Goal: Task Accomplishment & Management: Use online tool/utility

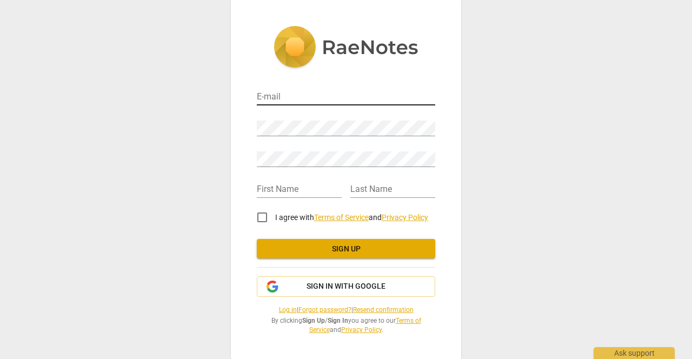
scroll to position [2, 0]
click at [340, 99] on input "email" at bounding box center [346, 98] width 178 height 16
type input "[EMAIL_ADDRESS][DOMAIN_NAME]"
type input "[PERSON_NAME]"
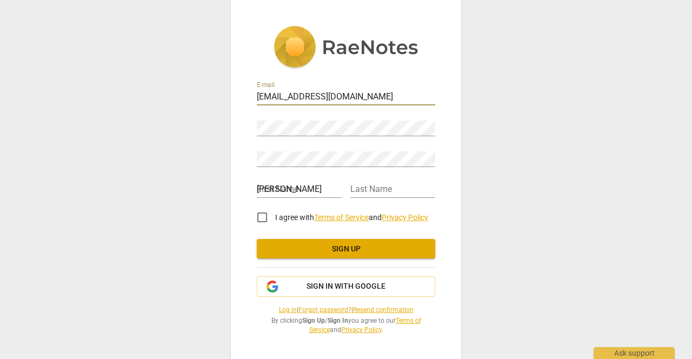
type input "Cralen"
click at [510, 150] on div "E-mail [EMAIL_ADDRESS][DOMAIN_NAME] Password Retype Password First Name [PERSON…" at bounding box center [346, 179] width 692 height 359
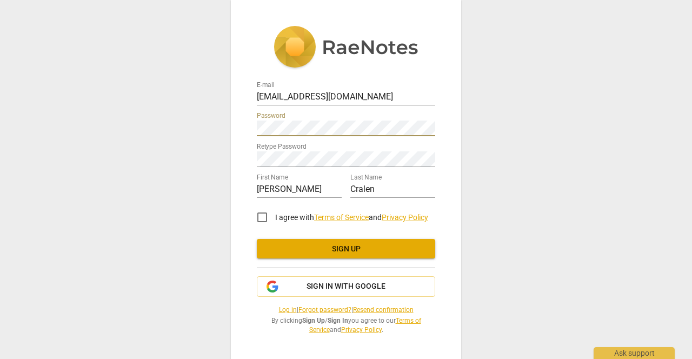
click at [263, 216] on input "I agree with Terms of Service and Privacy Policy" at bounding box center [262, 217] width 26 height 26
checkbox input "true"
click at [277, 247] on span "Sign up" at bounding box center [345, 249] width 161 height 11
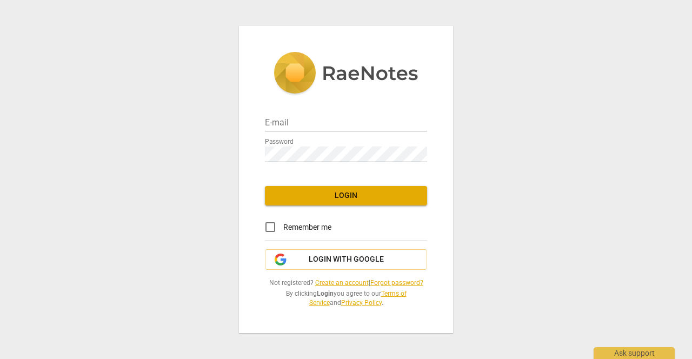
click at [270, 227] on input "Remember me" at bounding box center [270, 227] width 26 height 26
checkbox input "true"
click at [312, 118] on input "email" at bounding box center [346, 124] width 162 height 16
click at [311, 125] on input "email" at bounding box center [346, 124] width 162 height 16
type input "craleninc@gmail.com"
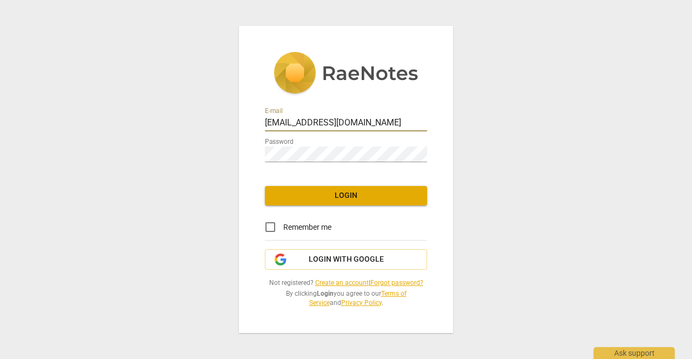
click at [268, 229] on input "Remember me" at bounding box center [270, 227] width 26 height 26
checkbox input "true"
click at [322, 191] on span "Login" at bounding box center [346, 195] width 145 height 11
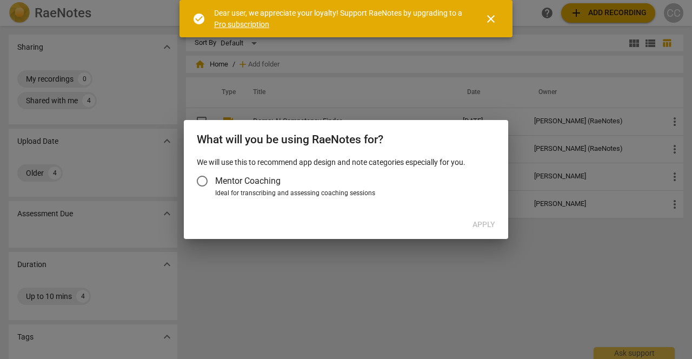
click at [449, 65] on div at bounding box center [346, 179] width 692 height 359
click at [492, 23] on span "close" at bounding box center [490, 18] width 13 height 13
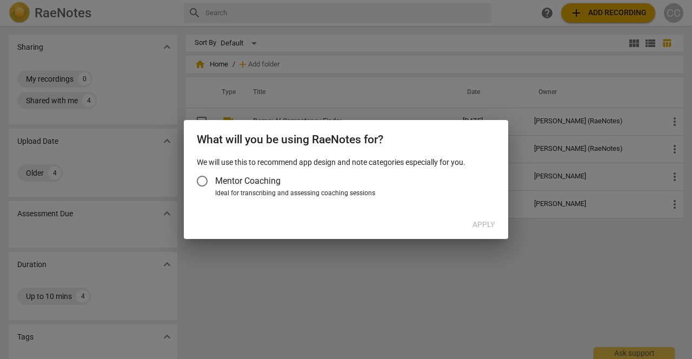
click at [460, 182] on label "Mentor Coaching" at bounding box center [340, 181] width 303 height 26
click at [215, 182] on input "Mentor Coaching" at bounding box center [202, 181] width 26 height 26
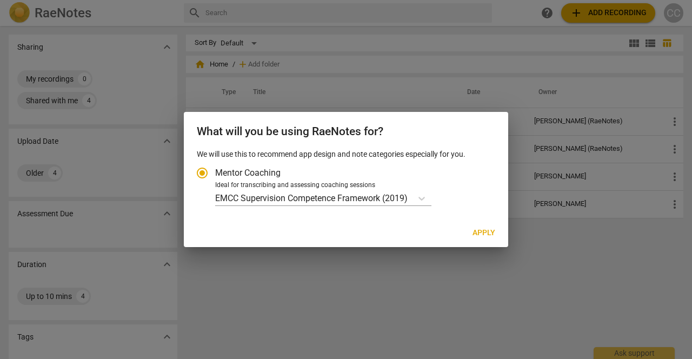
click at [483, 73] on div at bounding box center [346, 179] width 692 height 359
click at [422, 198] on icon "Account type" at bounding box center [421, 199] width 6 height 4
click at [0, 0] on input "Ideal for transcribing and assessing coaching sessions EMCC Supervision Compete…" at bounding box center [0, 0] width 0 height 0
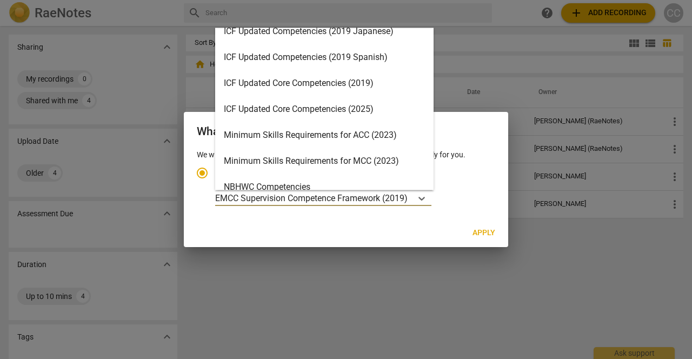
scroll to position [171, 0]
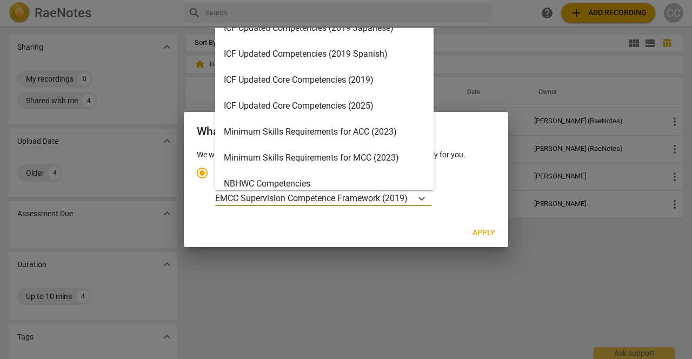
click at [357, 99] on div "ICF Updated Core Competencies (2025)" at bounding box center [324, 106] width 218 height 26
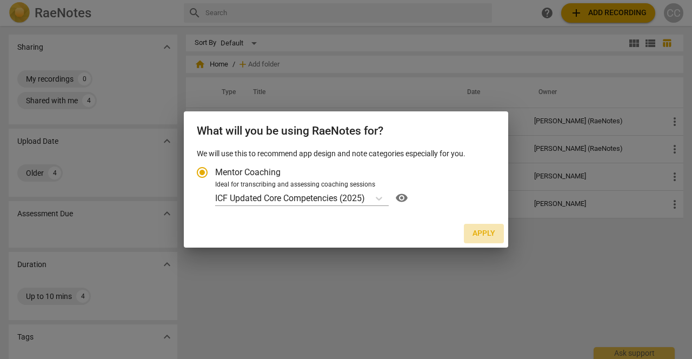
click at [486, 232] on span "Apply" at bounding box center [483, 233] width 23 height 11
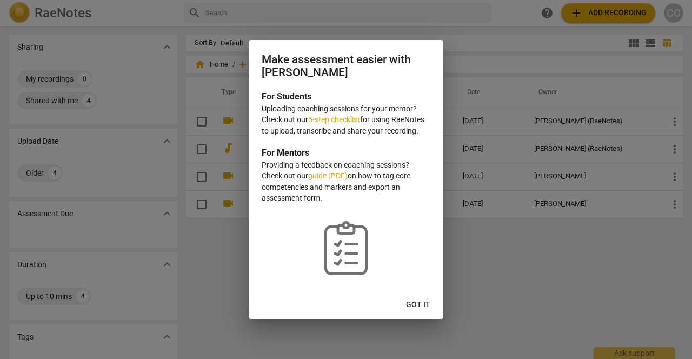
radio input "false"
click at [342, 117] on link "5-step checklist" at bounding box center [334, 119] width 52 height 9
click at [423, 303] on span "Got it" at bounding box center [418, 304] width 24 height 11
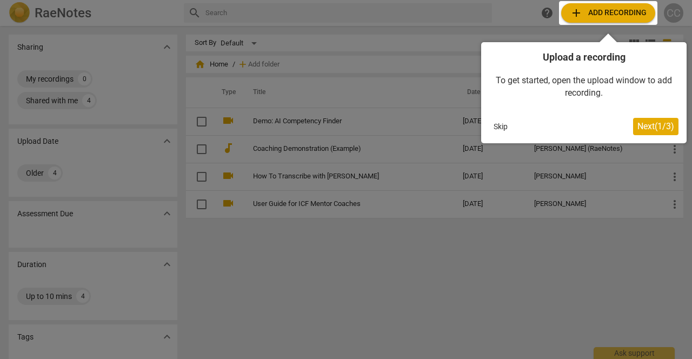
click at [647, 128] on span "Next ( 1 / 3 )" at bounding box center [655, 126] width 37 height 10
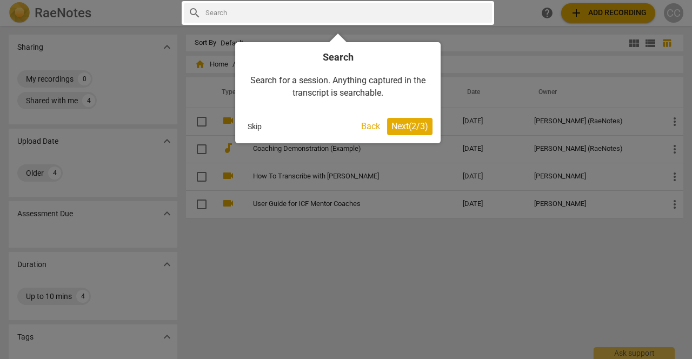
click at [410, 131] on span "Next ( 2 / 3 )" at bounding box center [409, 126] width 37 height 10
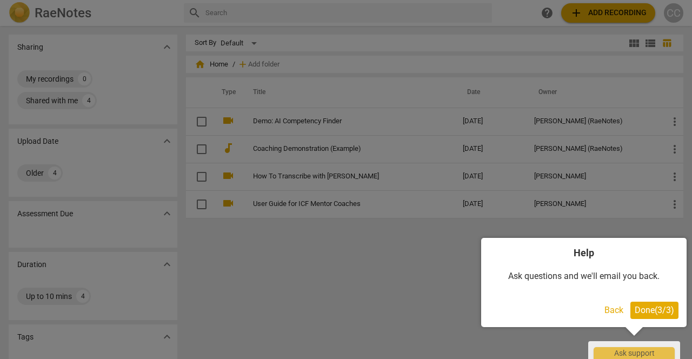
click at [653, 312] on span "Done ( 3 / 3 )" at bounding box center [654, 310] width 39 height 10
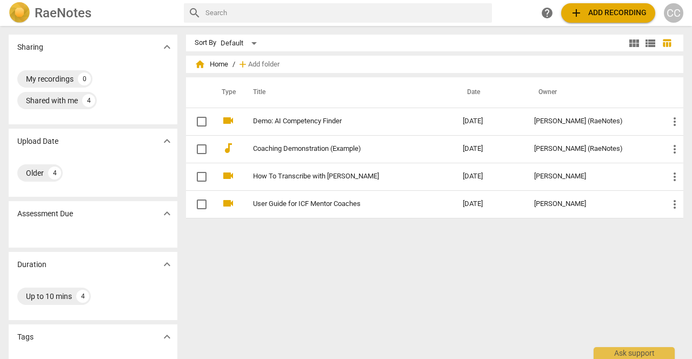
click at [594, 12] on span "add Add recording" at bounding box center [608, 12] width 77 height 13
click at [599, 12] on div at bounding box center [346, 179] width 692 height 359
click at [615, 14] on div at bounding box center [346, 179] width 692 height 359
click at [591, 17] on div at bounding box center [346, 179] width 692 height 359
click at [595, 26] on div at bounding box center [346, 179] width 692 height 359
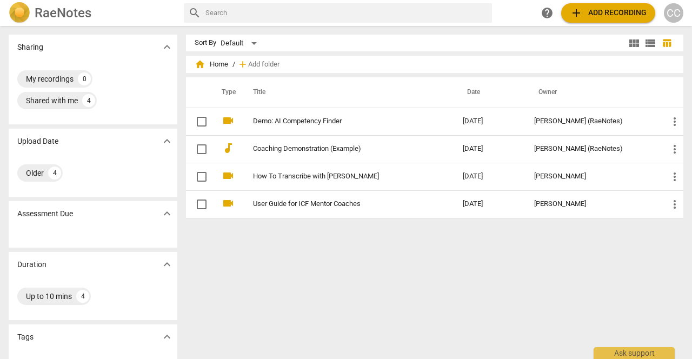
click at [593, 12] on div at bounding box center [346, 179] width 692 height 359
click at [590, 12] on div at bounding box center [346, 179] width 692 height 359
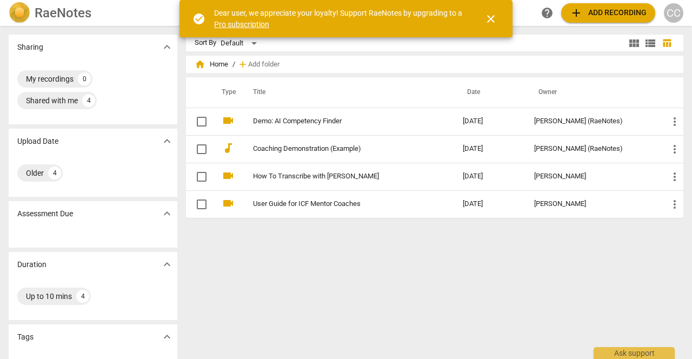
click at [489, 21] on span "close" at bounding box center [490, 18] width 13 height 13
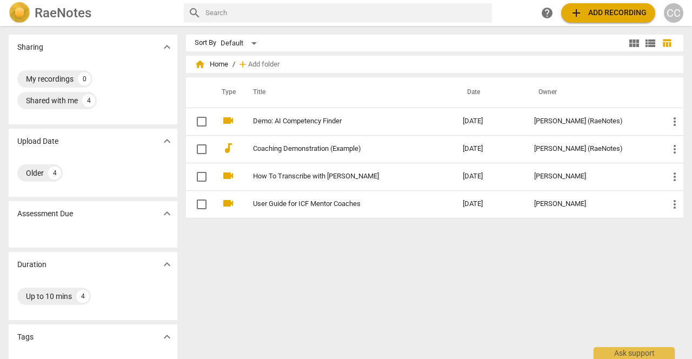
click at [598, 12] on span "add Add recording" at bounding box center [608, 12] width 77 height 13
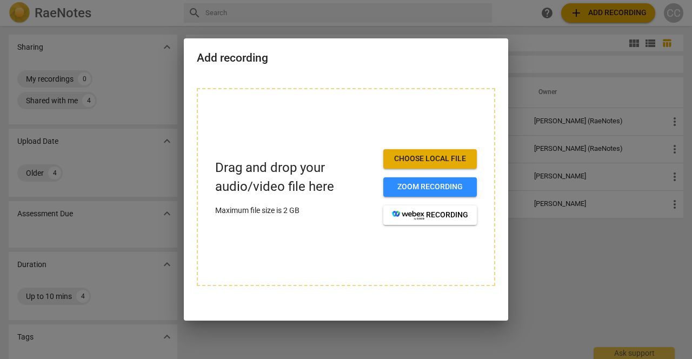
click at [443, 160] on span "Choose local file" at bounding box center [430, 159] width 76 height 11
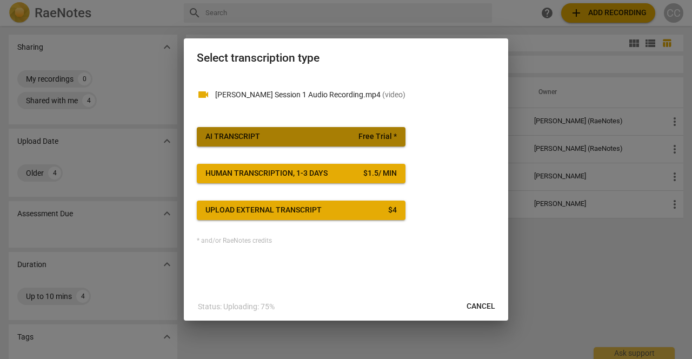
click at [344, 133] on span "AI Transcript Free Trial *" at bounding box center [300, 136] width 191 height 11
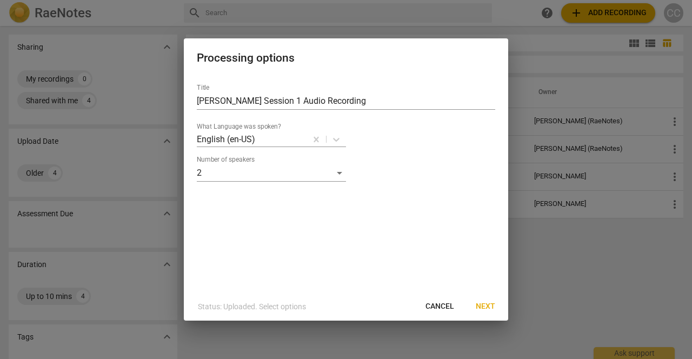
click at [488, 310] on span "Next" at bounding box center [485, 306] width 19 height 11
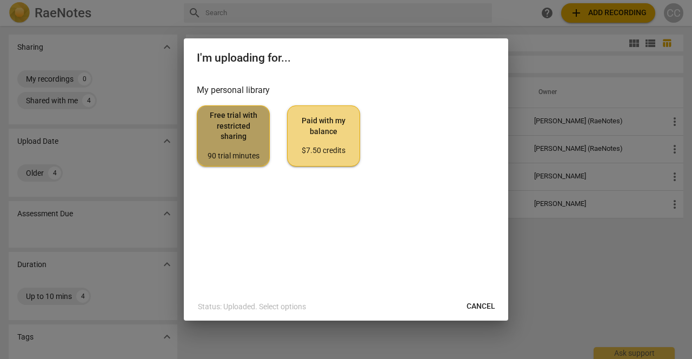
click at [245, 151] on span "Free trial with restricted sharing 90 trial minutes" at bounding box center [233, 135] width 55 height 51
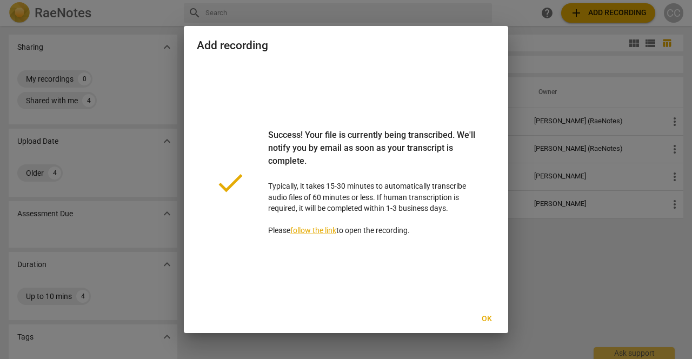
click at [307, 231] on link "follow the link" at bounding box center [313, 230] width 46 height 9
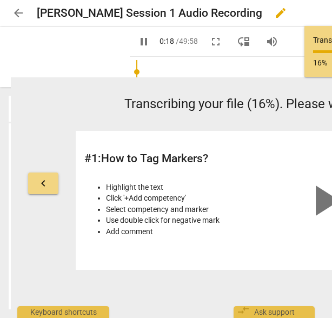
type input "18"
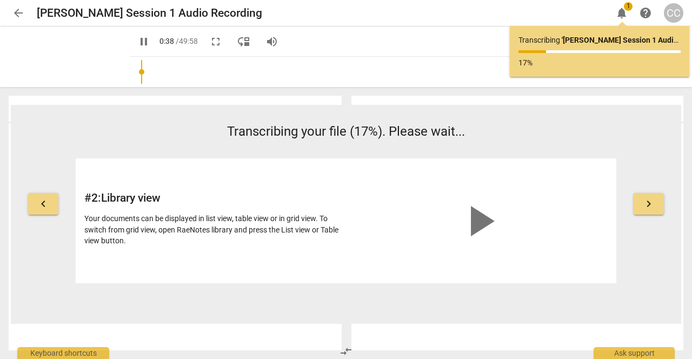
click at [554, 38] on p "Transcribing ' Claire Session 1 Audio Recording ' ..." at bounding box center [599, 40] width 162 height 11
click at [147, 41] on span "pause" at bounding box center [143, 41] width 13 height 13
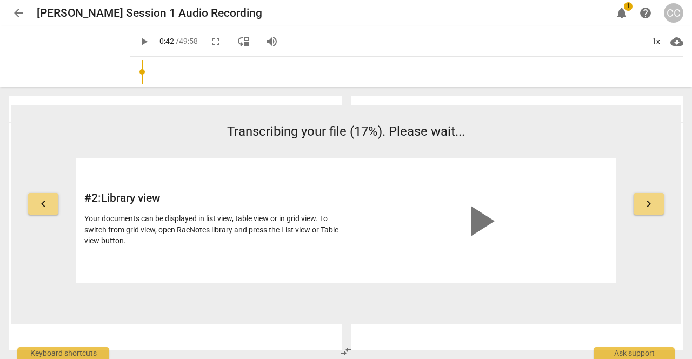
click at [148, 43] on span "play_arrow" at bounding box center [143, 41] width 13 height 13
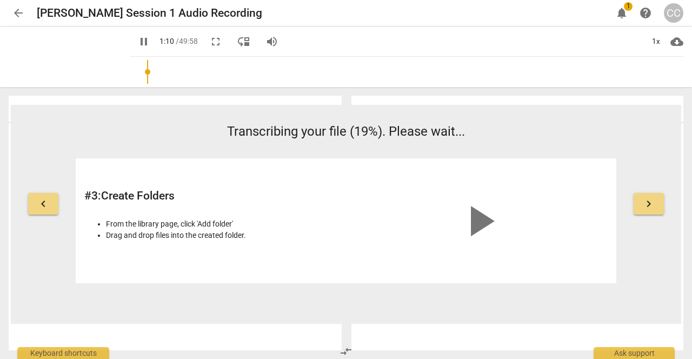
type input "71"
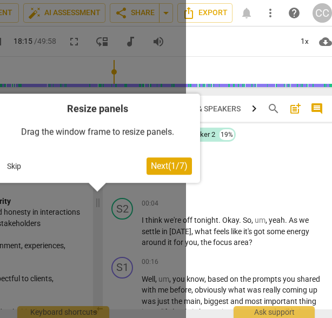
scroll to position [4452, 0]
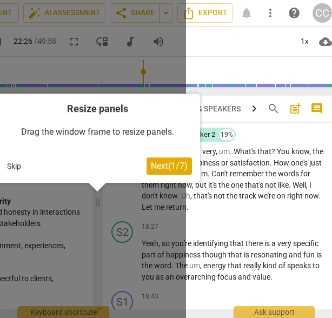
type input "1347"
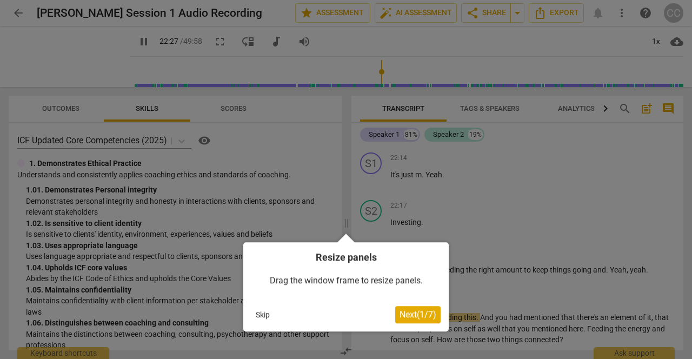
scroll to position [4567, 0]
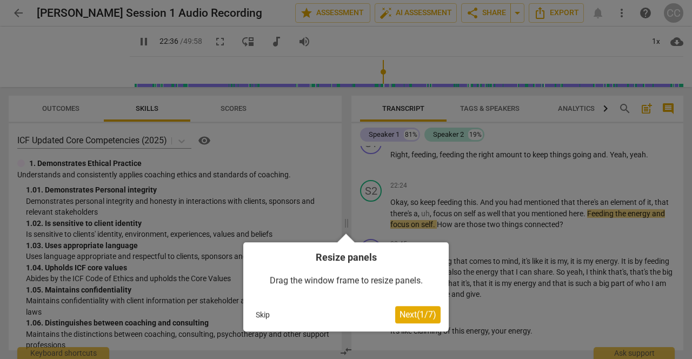
click at [253, 318] on button "Skip" at bounding box center [262, 315] width 23 height 16
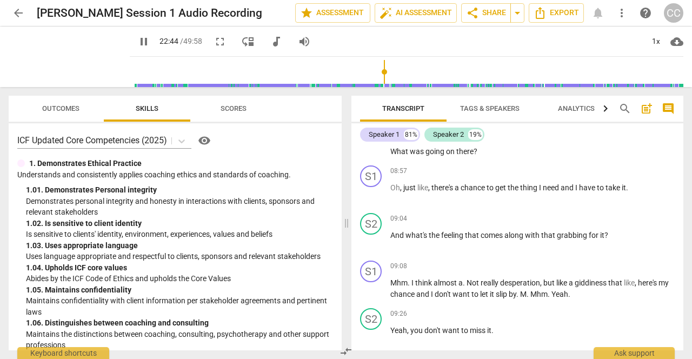
scroll to position [1731, 0]
click at [504, 108] on span "Tags & Speakers" at bounding box center [489, 108] width 59 height 8
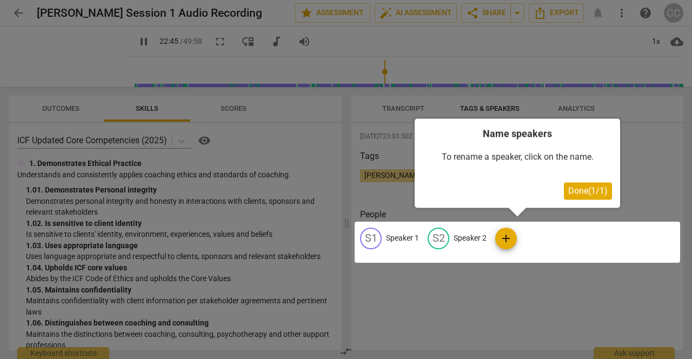
scroll to position [0, 0]
click at [403, 238] on div at bounding box center [517, 242] width 325 height 41
click at [575, 196] on span "Done ( 1 / 1 )" at bounding box center [587, 190] width 39 height 10
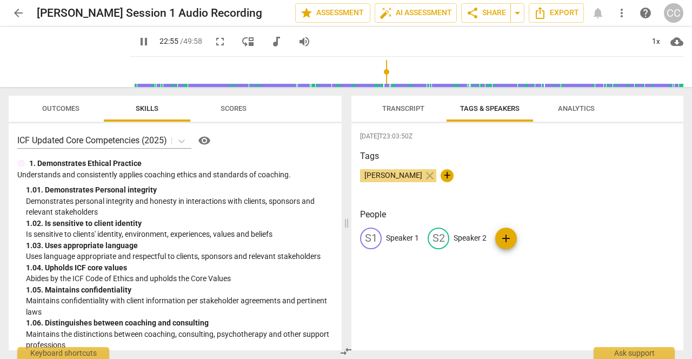
click at [555, 224] on div "People S1 Speaker 1 S2 Speaker 2 add" at bounding box center [517, 237] width 315 height 58
click at [399, 106] on span "Transcript" at bounding box center [403, 108] width 42 height 8
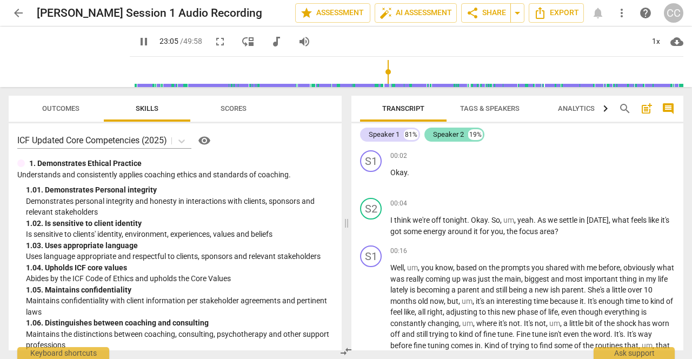
click at [458, 136] on div "Speaker 2" at bounding box center [448, 134] width 31 height 11
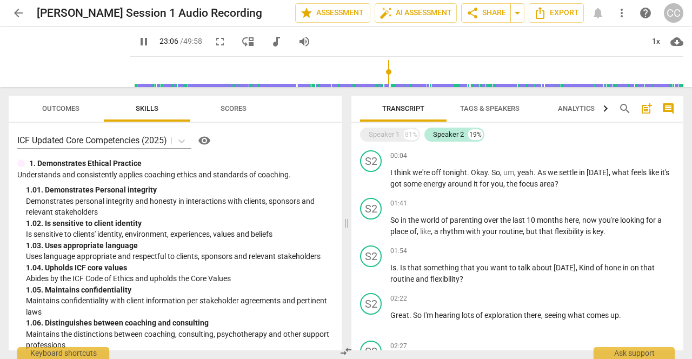
click at [483, 110] on span "Tags & Speakers" at bounding box center [489, 108] width 59 height 8
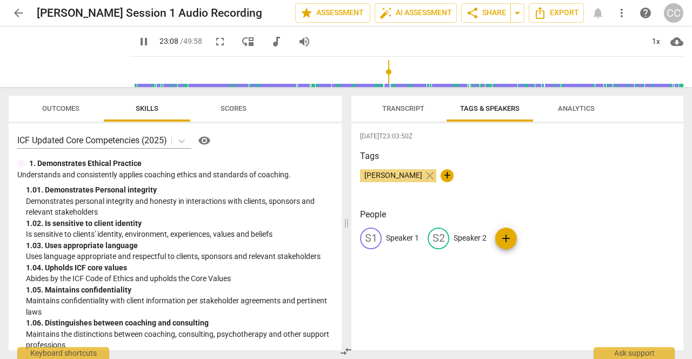
click at [392, 238] on p "Speaker 1" at bounding box center [402, 237] width 33 height 11
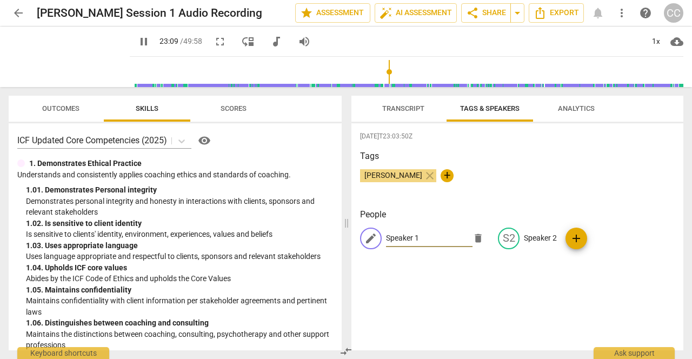
type input "1390"
type input "CLie"
type input "1390"
type input "CLient"
type input "1391"
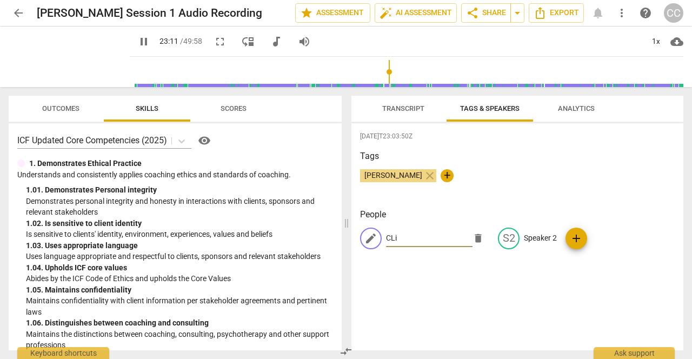
type input "CL"
type input "1392"
type input "Cl"
type input "1392"
type input "Clieb"
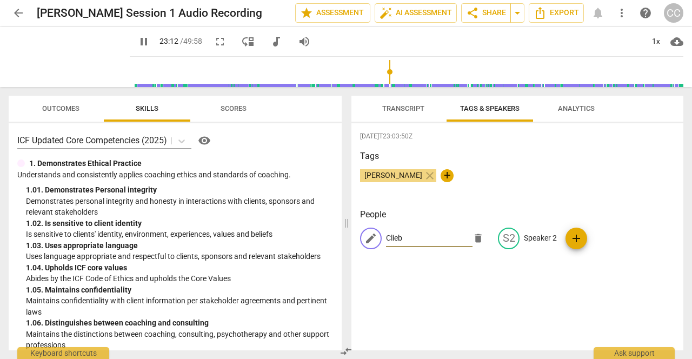
type input "1393"
type input "Cli"
type input "1394"
type input "Client"
type input "1395"
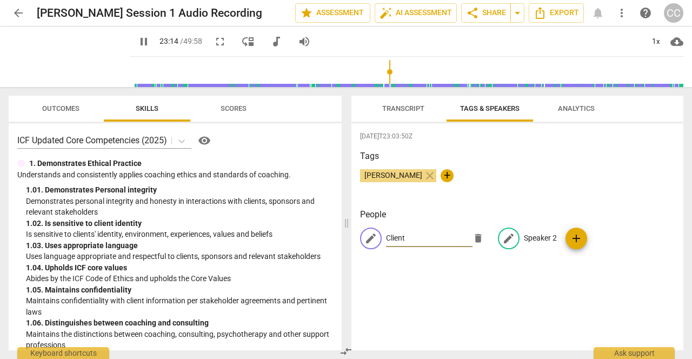
type input "Client"
click at [548, 238] on p "Speaker 2" at bounding box center [540, 237] width 33 height 11
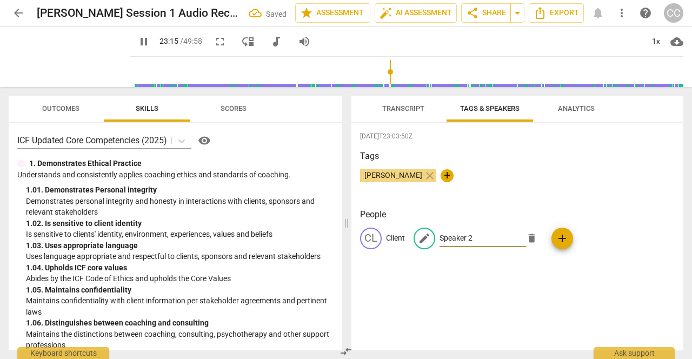
type input "1396"
type input "Coa"
type input "1396"
type input "Coach"
type input "1398"
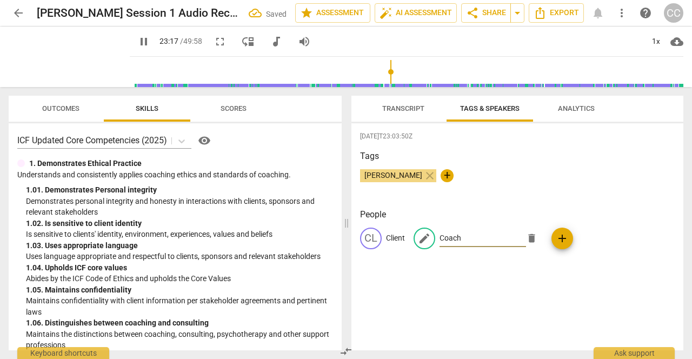
type input "Coach"
click at [634, 203] on div "2025-09-21T23:03:50Z Tags Chrissy Cralen close + People CL Client edit Coach de…" at bounding box center [517, 236] width 332 height 227
click at [558, 111] on span "Analytics" at bounding box center [576, 108] width 37 height 8
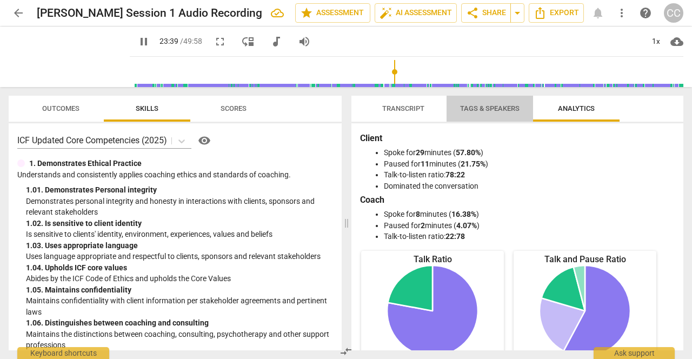
click at [502, 99] on button "Tags & Speakers" at bounding box center [490, 109] width 86 height 26
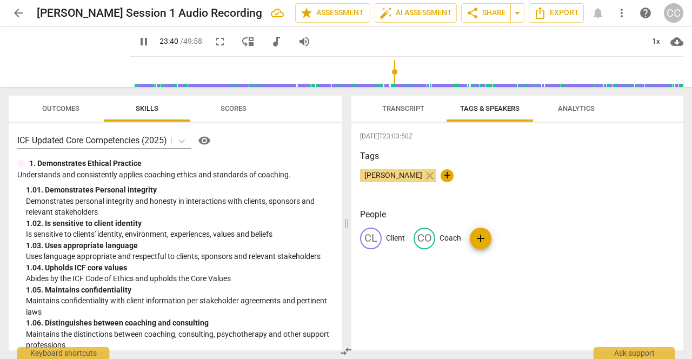
click at [407, 107] on span "Transcript" at bounding box center [403, 108] width 42 height 8
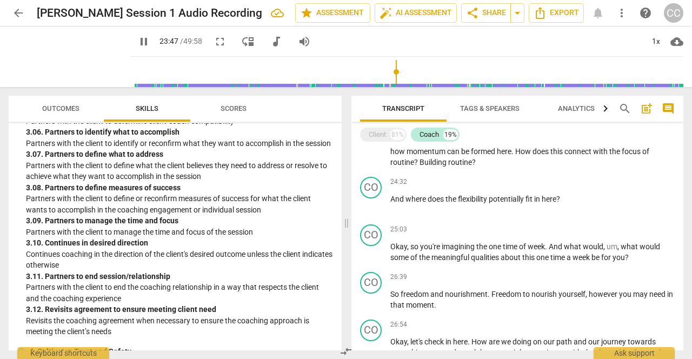
scroll to position [773, 0]
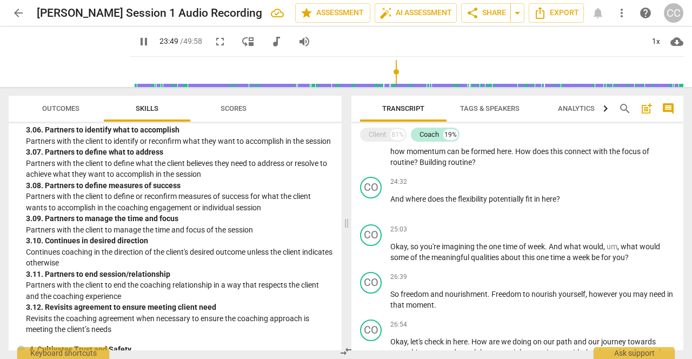
click at [230, 116] on button "Scores" at bounding box center [233, 109] width 86 height 26
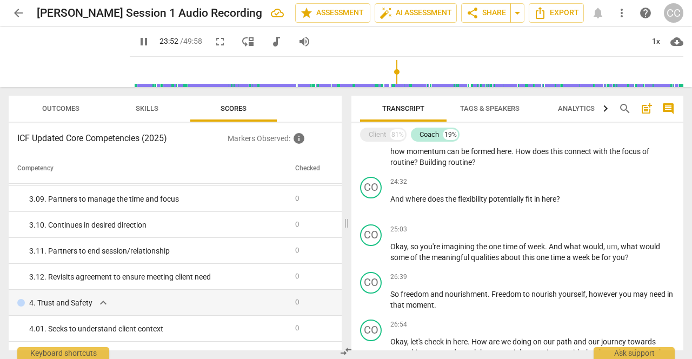
scroll to position [721, 0]
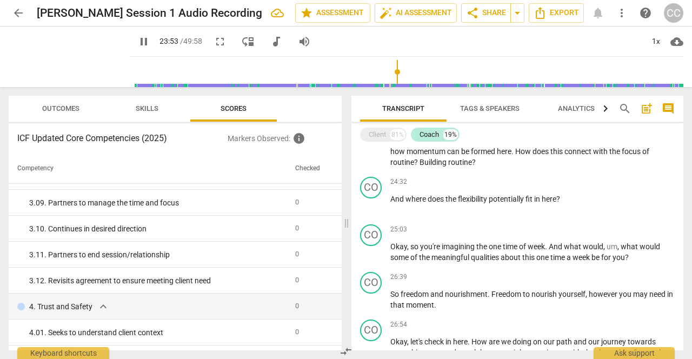
click at [72, 113] on span "Outcomes" at bounding box center [60, 109] width 63 height 15
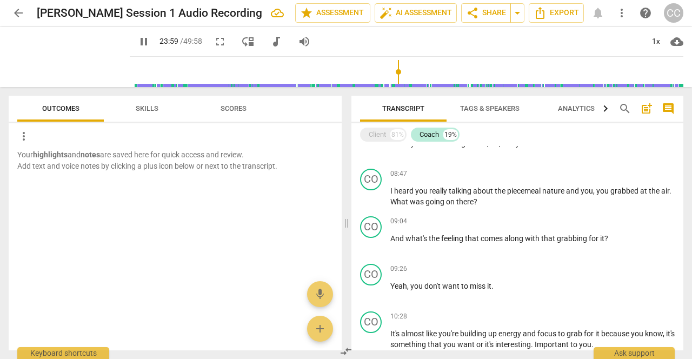
scroll to position [0, 0]
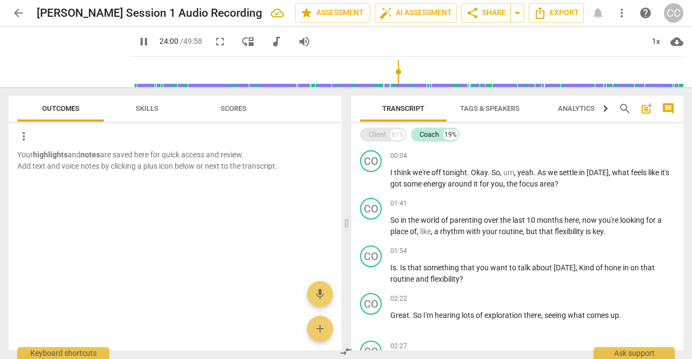
click at [385, 134] on div "Client" at bounding box center [377, 134] width 17 height 11
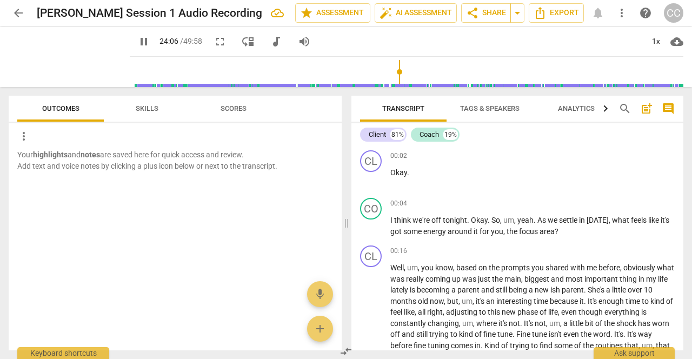
click at [410, 109] on span "Transcript" at bounding box center [403, 108] width 42 height 8
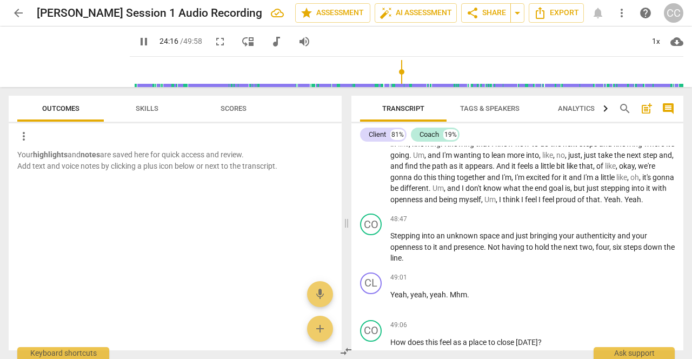
scroll to position [10641, 0]
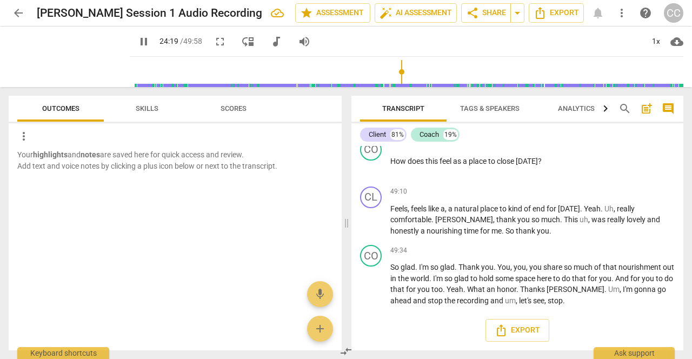
click at [144, 38] on span "pause" at bounding box center [143, 41] width 13 height 13
type input "1460"
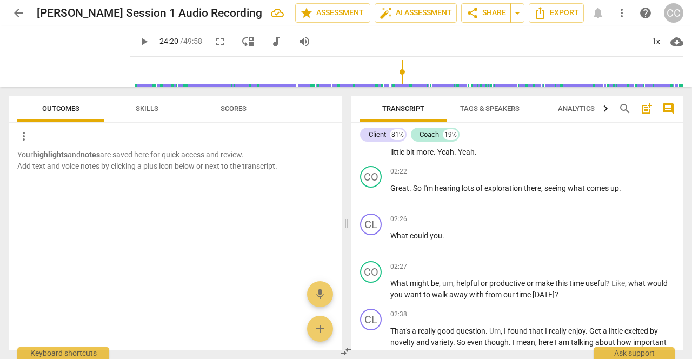
scroll to position [0, 0]
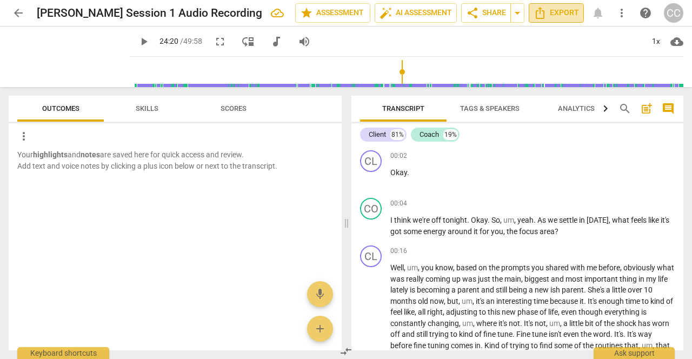
click at [565, 12] on span "Export" at bounding box center [556, 12] width 45 height 13
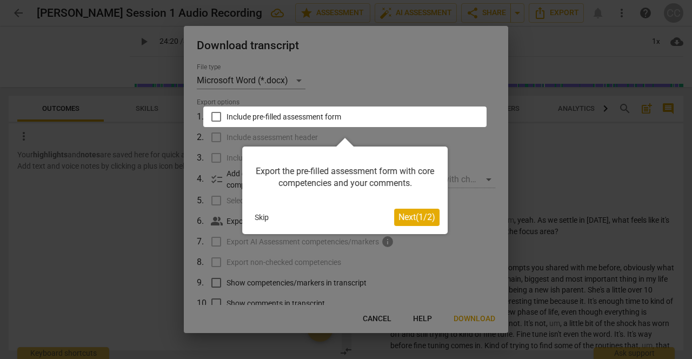
click at [257, 220] on button "Skip" at bounding box center [261, 217] width 23 height 16
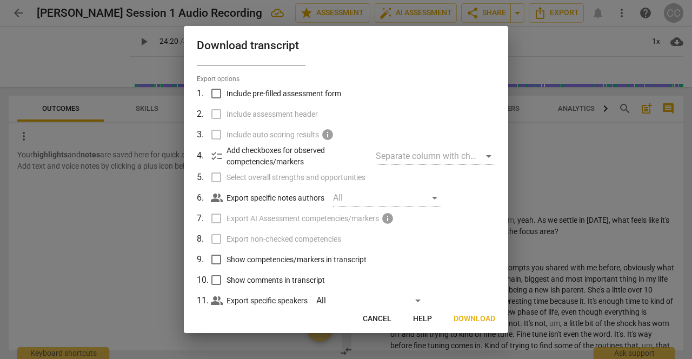
scroll to position [18, 0]
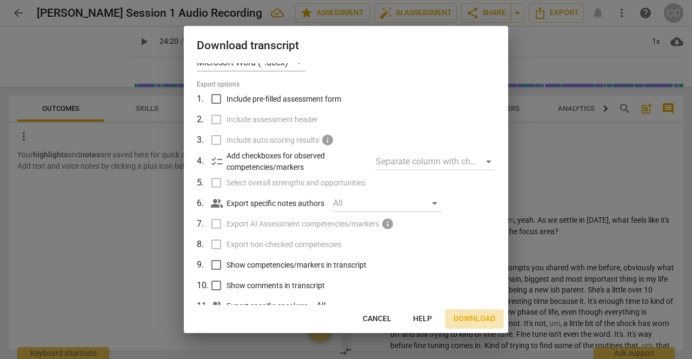
click at [482, 321] on span "Download" at bounding box center [475, 319] width 42 height 11
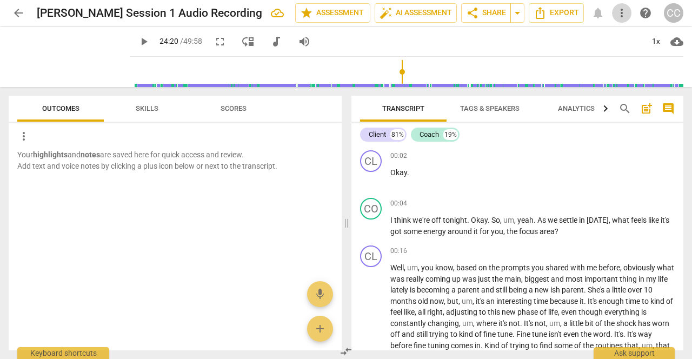
type input "1460"
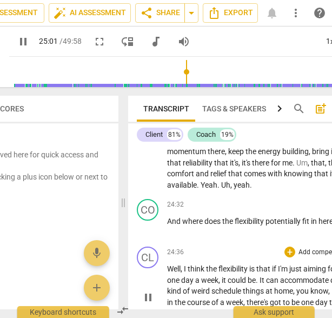
scroll to position [6343, 0]
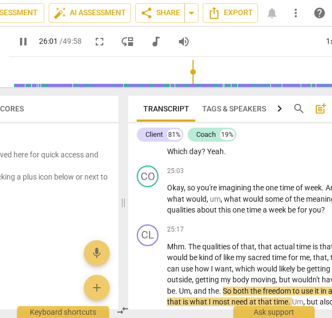
type input "1562"
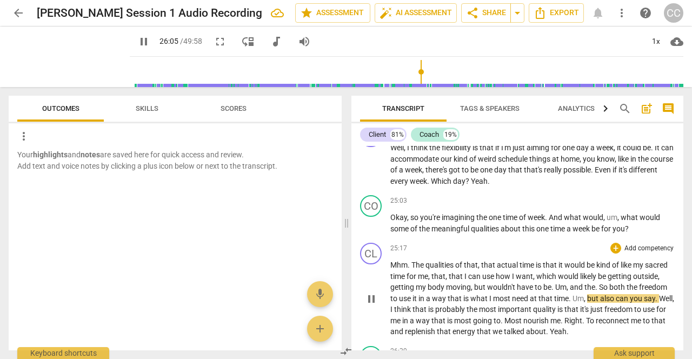
scroll to position [5140, 0]
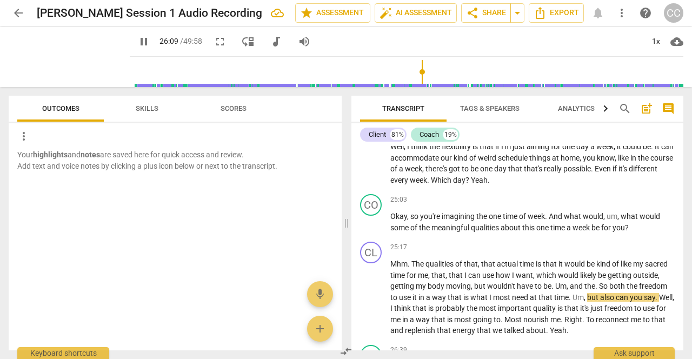
click at [145, 43] on span "pause" at bounding box center [143, 41] width 13 height 13
type input "1570"
click at [409, 16] on span "auto_fix_high AI Assessment" at bounding box center [416, 12] width 72 height 13
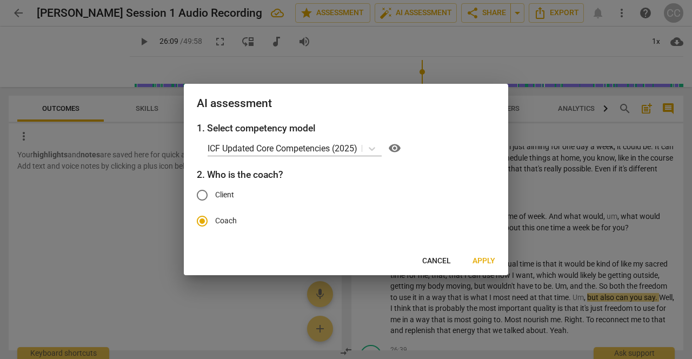
click at [481, 264] on span "Apply" at bounding box center [483, 261] width 23 height 11
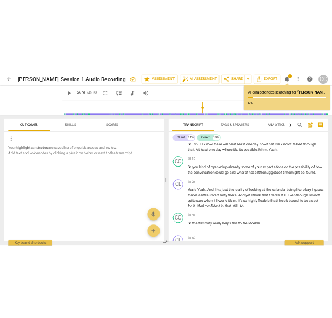
scroll to position [8124, 0]
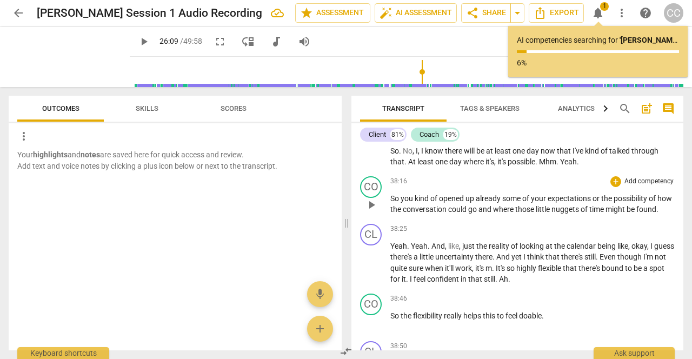
type input "1570"
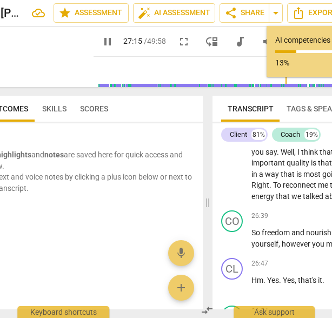
scroll to position [6680, 0]
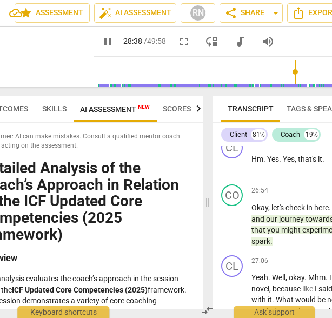
type input "1719"
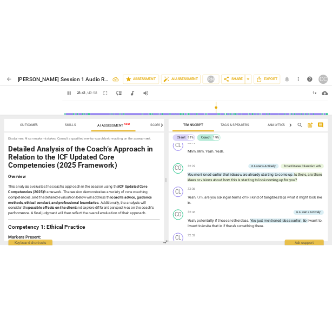
scroll to position [5602, 0]
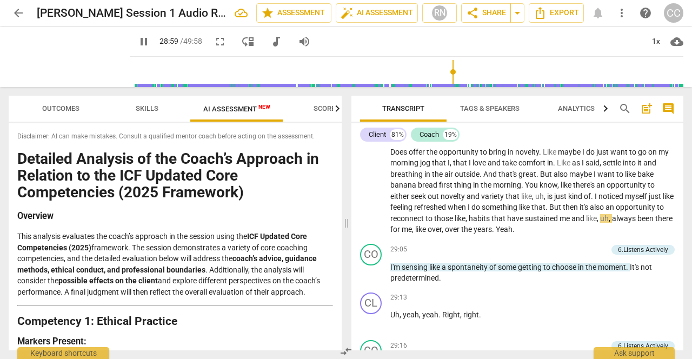
type input "1740"
type input "1745"
click at [145, 42] on span "pause" at bounding box center [143, 41] width 13 height 13
type input "1748"
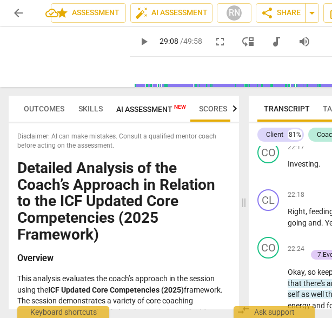
scroll to position [6906, 0]
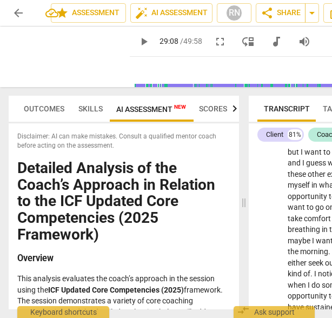
type input "1748"
